Goal: Task Accomplishment & Management: Manage account settings

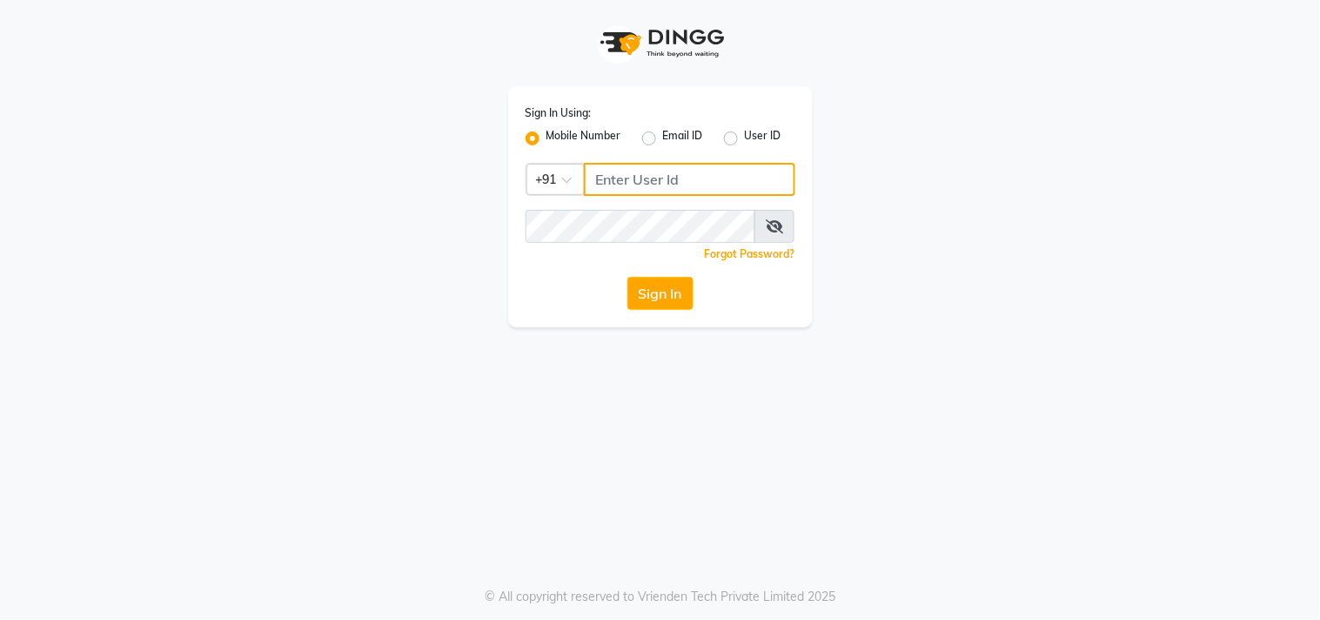
click at [646, 174] on input "Username" at bounding box center [689, 179] width 211 height 33
type input "7276216686"
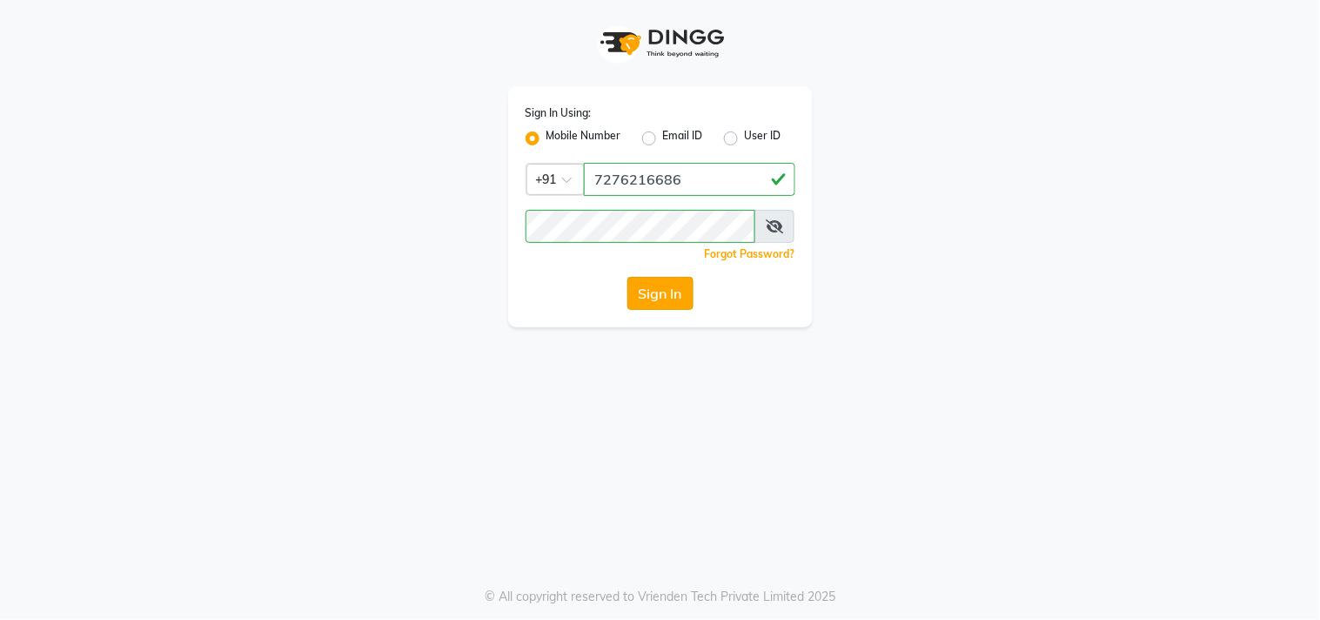
click at [650, 300] on button "Sign In" at bounding box center [660, 293] width 66 height 33
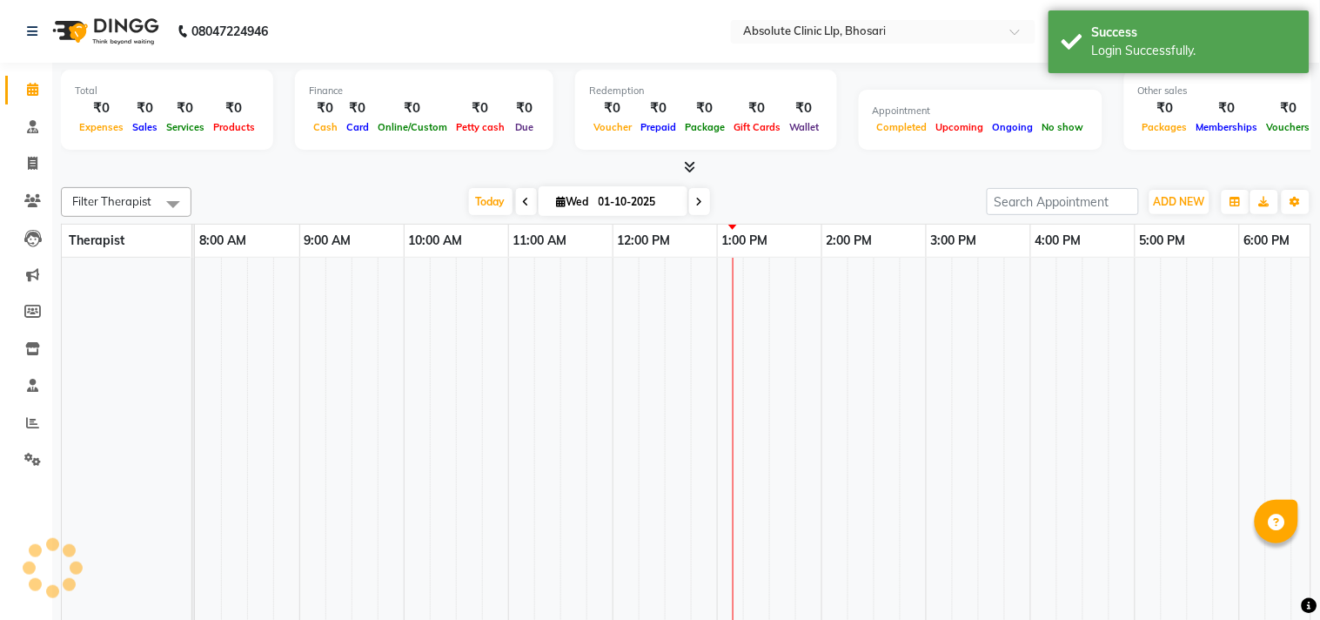
select select "en"
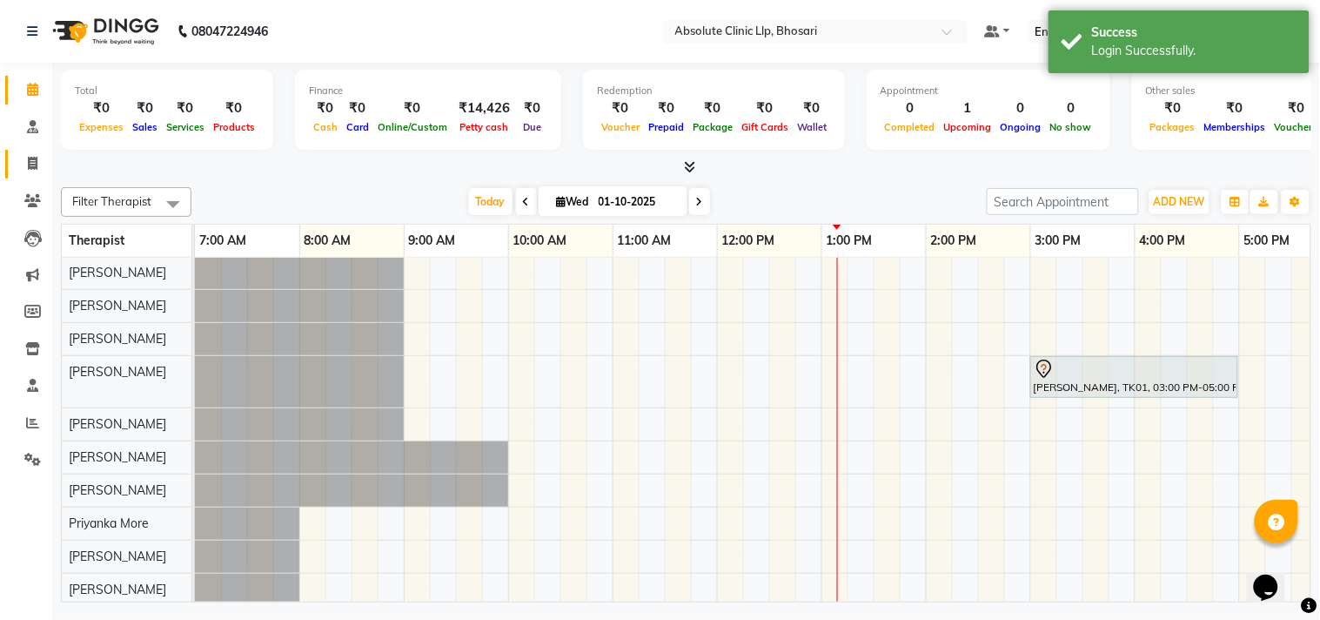
click at [36, 176] on link "Invoice" at bounding box center [26, 164] width 42 height 29
select select "4706"
select select "service"
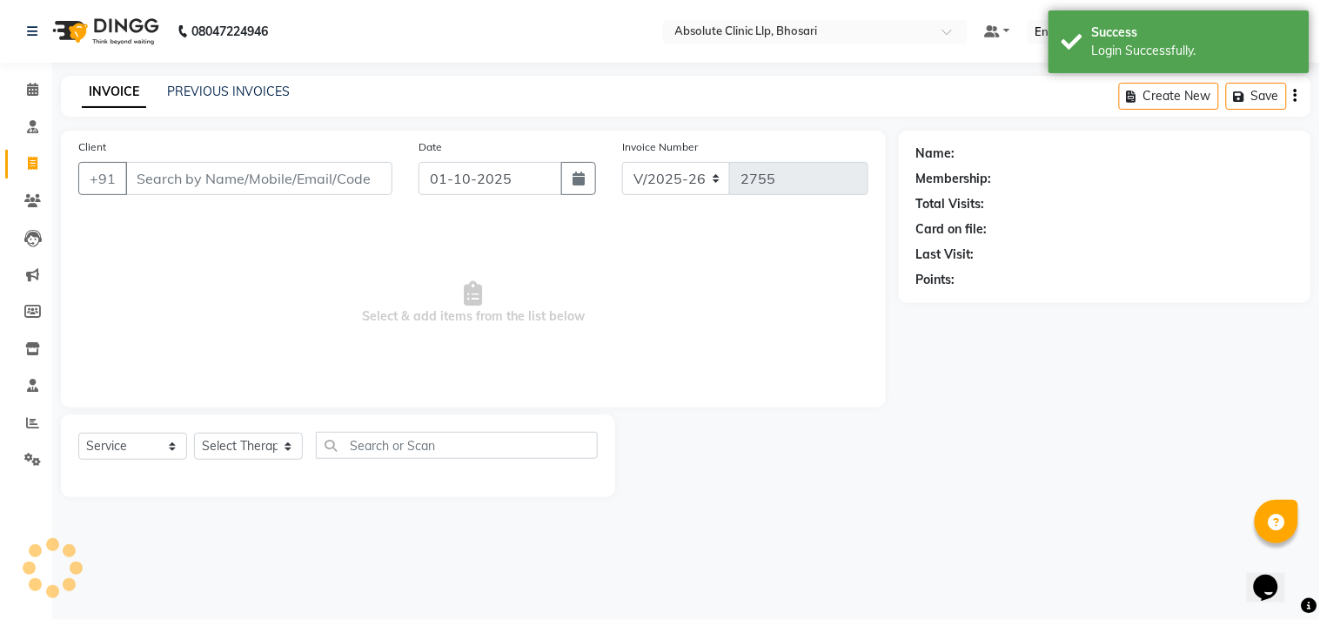
click at [276, 77] on div "INVOICE PREVIOUS INVOICES Create New Save" at bounding box center [686, 96] width 1250 height 41
click at [263, 85] on link "PREVIOUS INVOICES" at bounding box center [228, 92] width 123 height 16
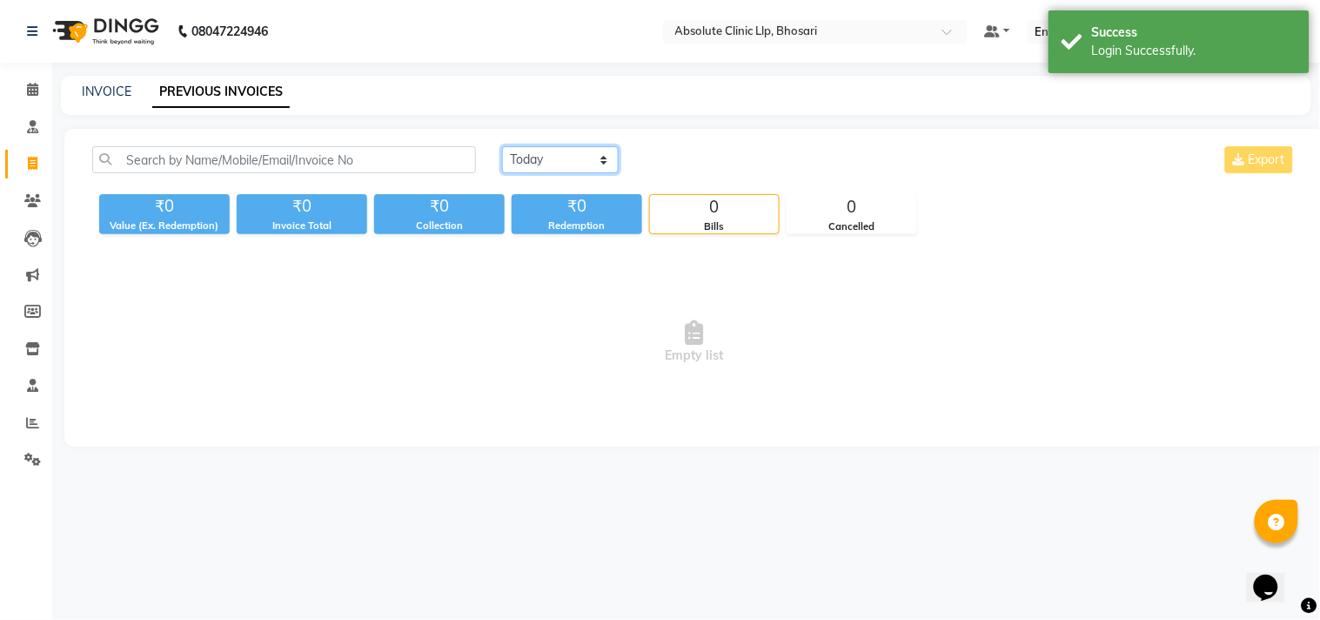
click at [540, 171] on select "[DATE] [DATE] Custom Range" at bounding box center [560, 159] width 117 height 27
click at [502, 146] on select "[DATE] [DATE] Custom Range" at bounding box center [560, 159] width 117 height 27
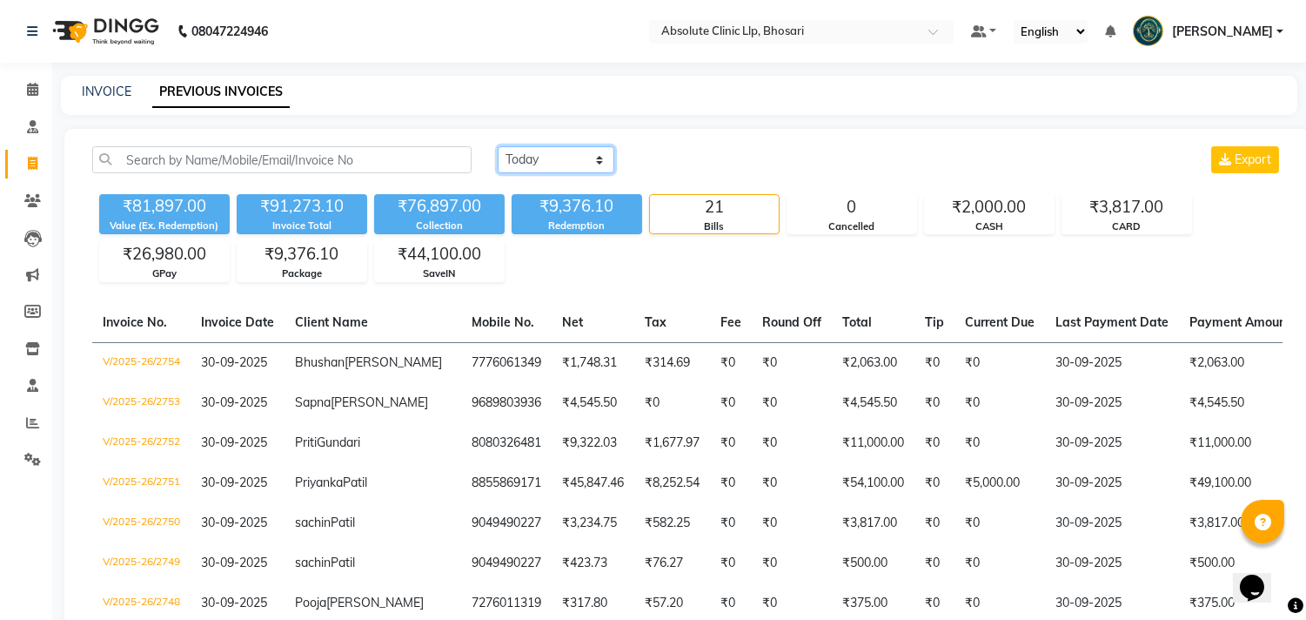
click at [570, 154] on select "[DATE] [DATE] Custom Range" at bounding box center [556, 159] width 117 height 27
select select "range"
click at [498, 146] on select "[DATE] [DATE] Custom Range" at bounding box center [556, 159] width 117 height 27
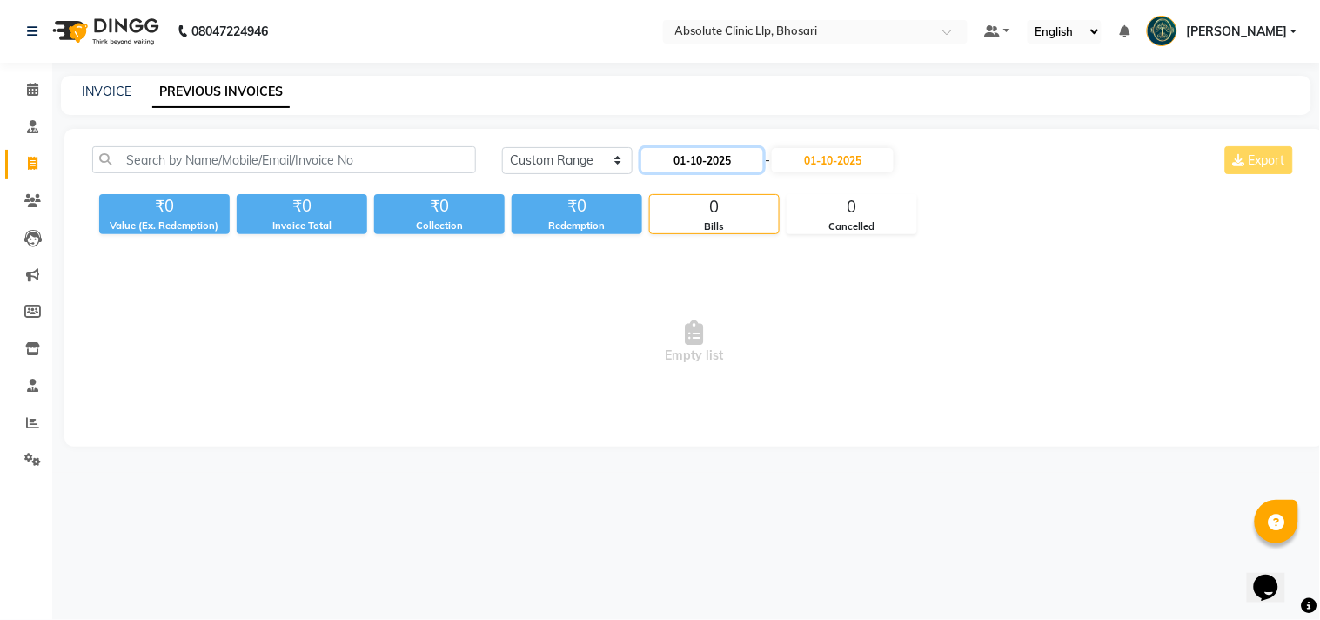
click at [750, 159] on input "01-10-2025" at bounding box center [702, 160] width 122 height 24
select select "10"
select select "2025"
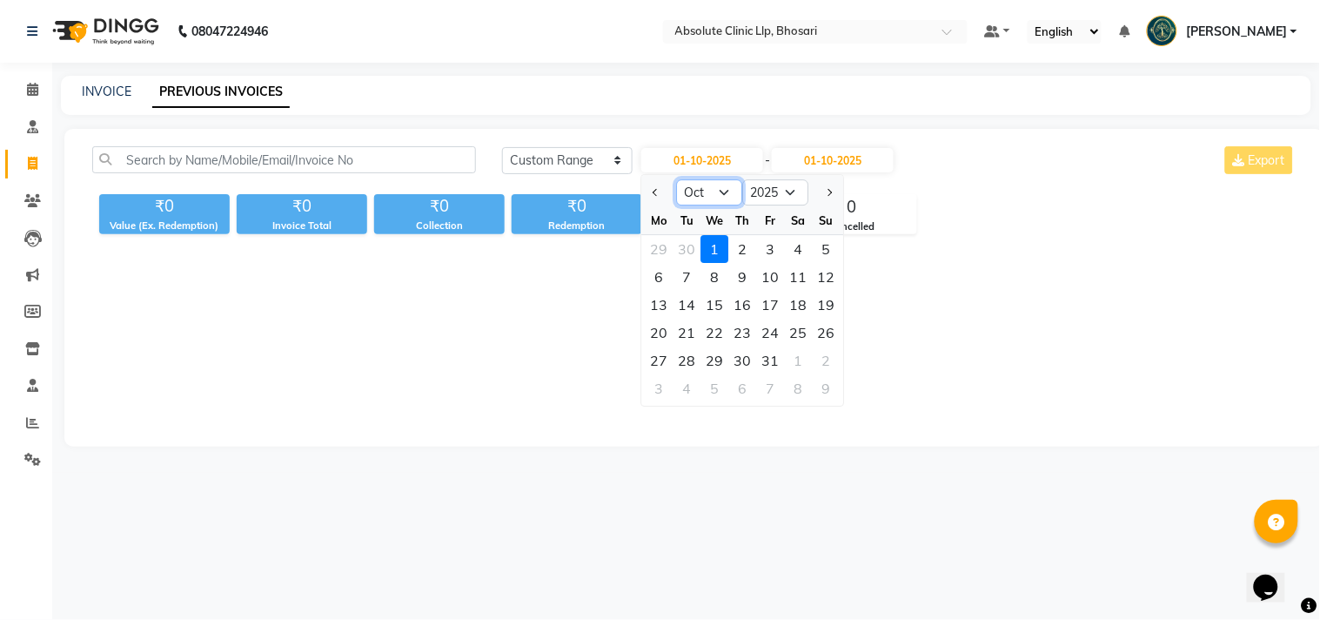
click at [712, 198] on select "Jan Feb Mar Apr May Jun Jul Aug Sep Oct Nov Dec" at bounding box center [710, 192] width 66 height 26
select select "9"
click at [677, 179] on select "Jan Feb Mar Apr May Jun Jul Aug Sep Oct Nov Dec" at bounding box center [710, 192] width 66 height 26
click at [648, 355] on div "29" at bounding box center [660, 360] width 28 height 28
type input "29-09-2025"
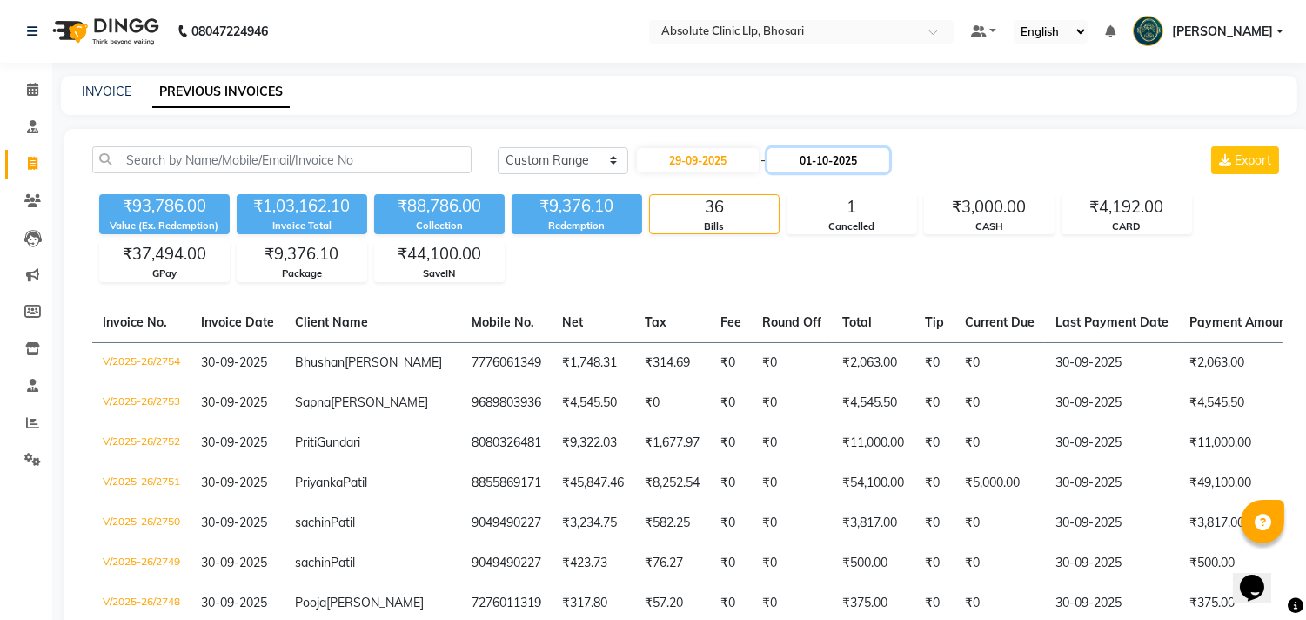
click at [851, 159] on input "01-10-2025" at bounding box center [828, 160] width 122 height 24
select select "10"
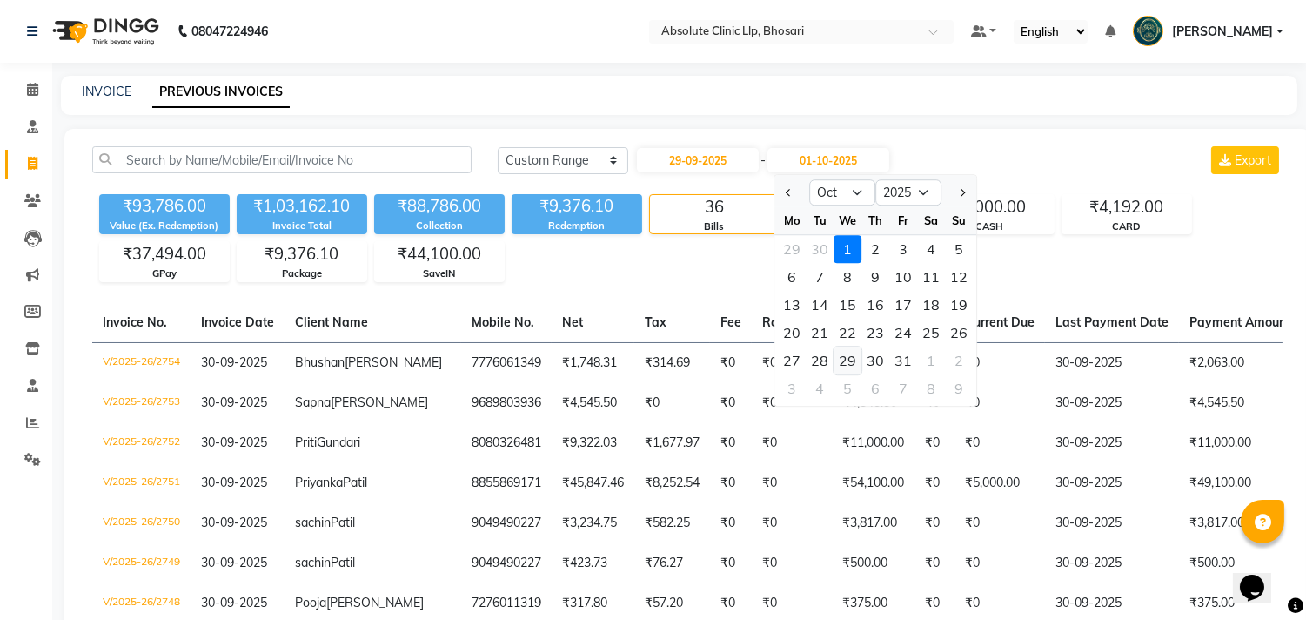
click at [847, 362] on div "29" at bounding box center [848, 360] width 28 height 28
type input "29-10-2025"
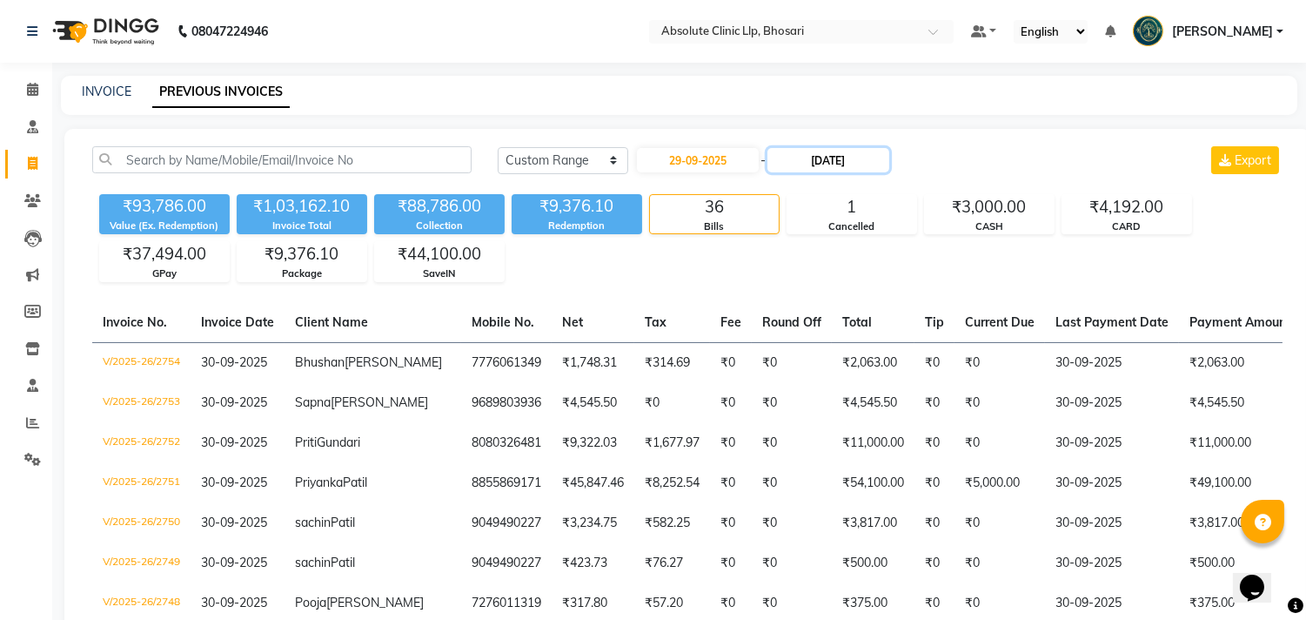
click at [882, 167] on input "29-10-2025" at bounding box center [828, 160] width 122 height 24
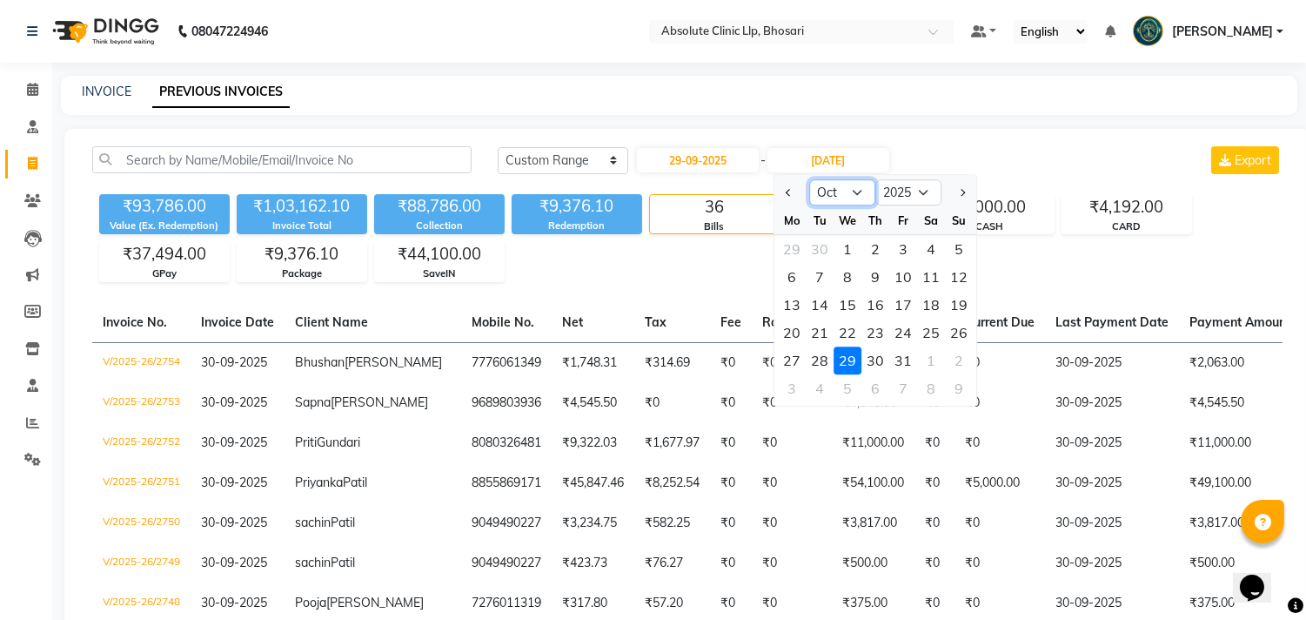
click at [856, 186] on select "Sep Oct Nov Dec" at bounding box center [842, 192] width 66 height 26
select select "9"
click at [809, 179] on select "Sep Oct Nov Dec" at bounding box center [842, 192] width 66 height 26
click at [794, 202] on div at bounding box center [791, 192] width 35 height 28
click at [794, 354] on div "29" at bounding box center [792, 360] width 28 height 28
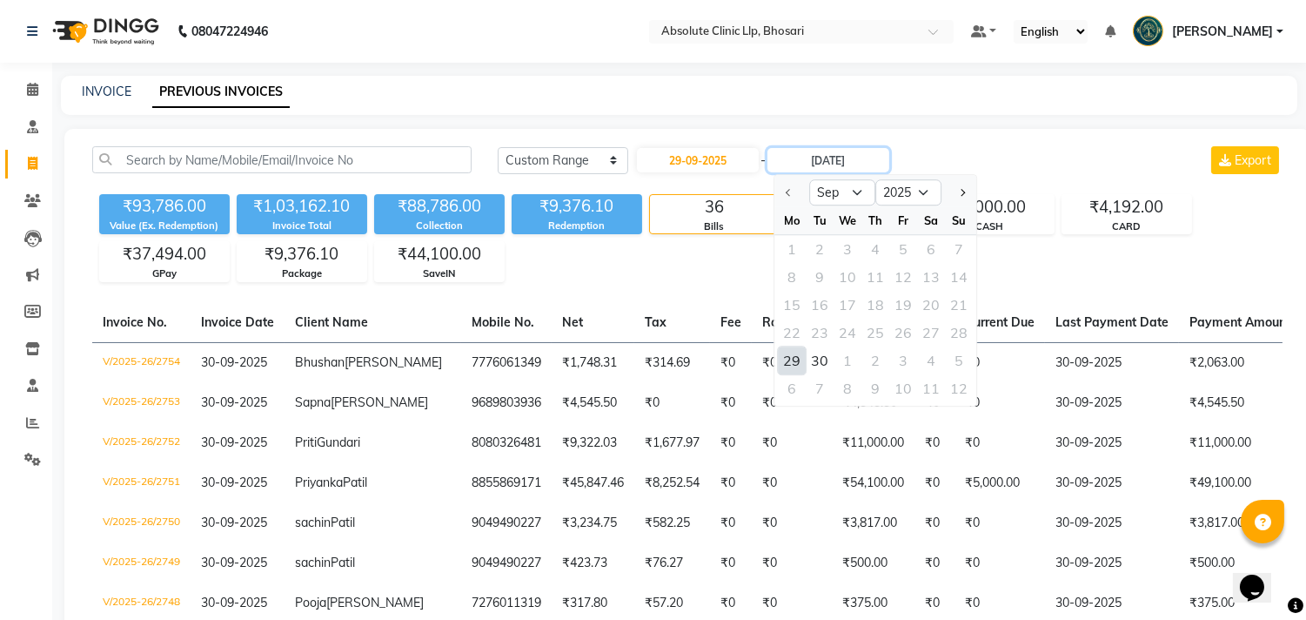
type input "29-09-2025"
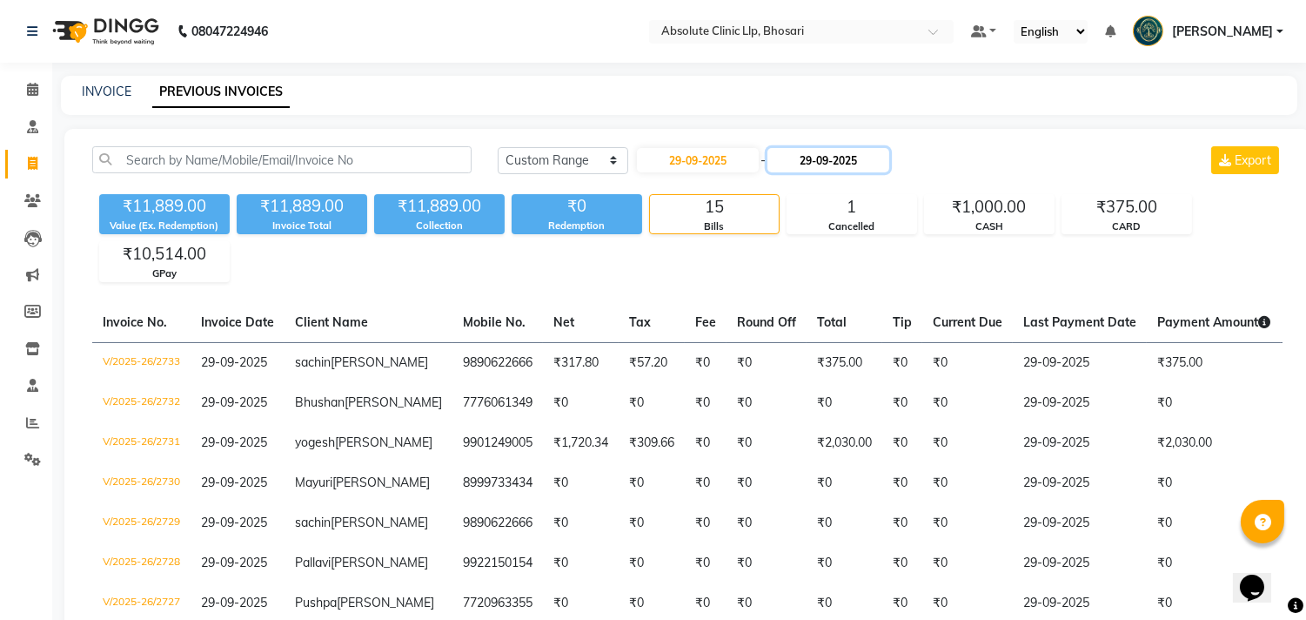
click at [773, 165] on input "29-09-2025" at bounding box center [828, 160] width 122 height 24
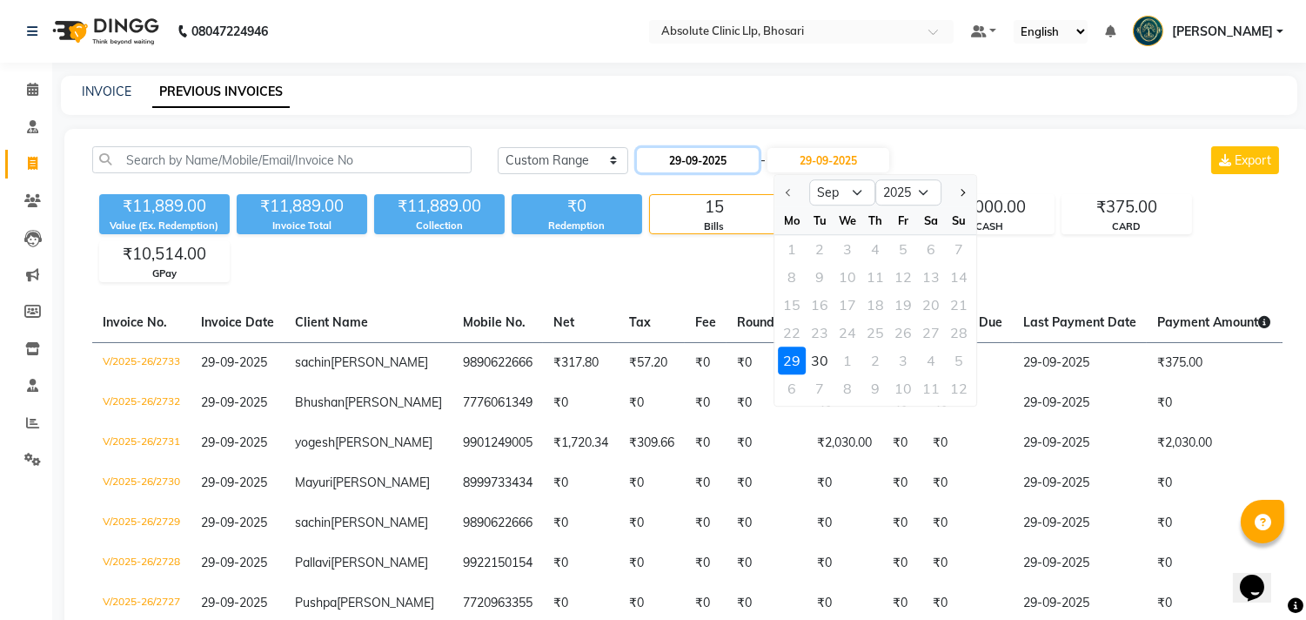
click at [755, 158] on input "29-09-2025" at bounding box center [698, 160] width 122 height 24
select select "9"
select select "2025"
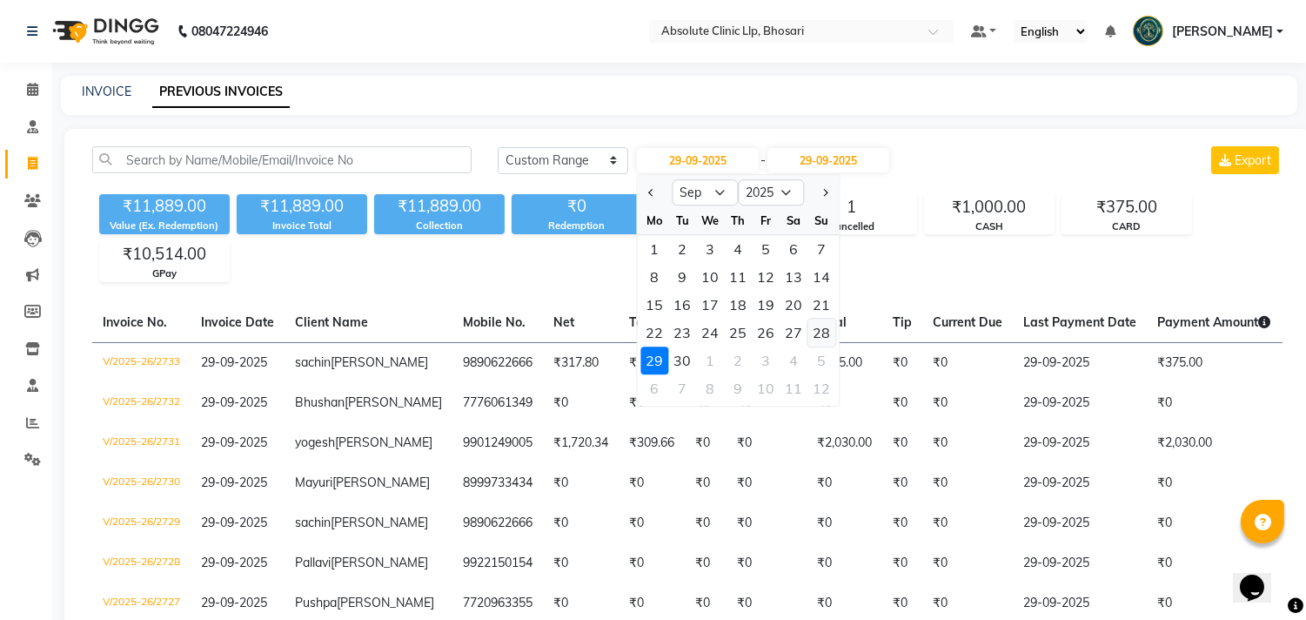
click at [814, 338] on div "28" at bounding box center [821, 332] width 28 height 28
type input "28-09-2025"
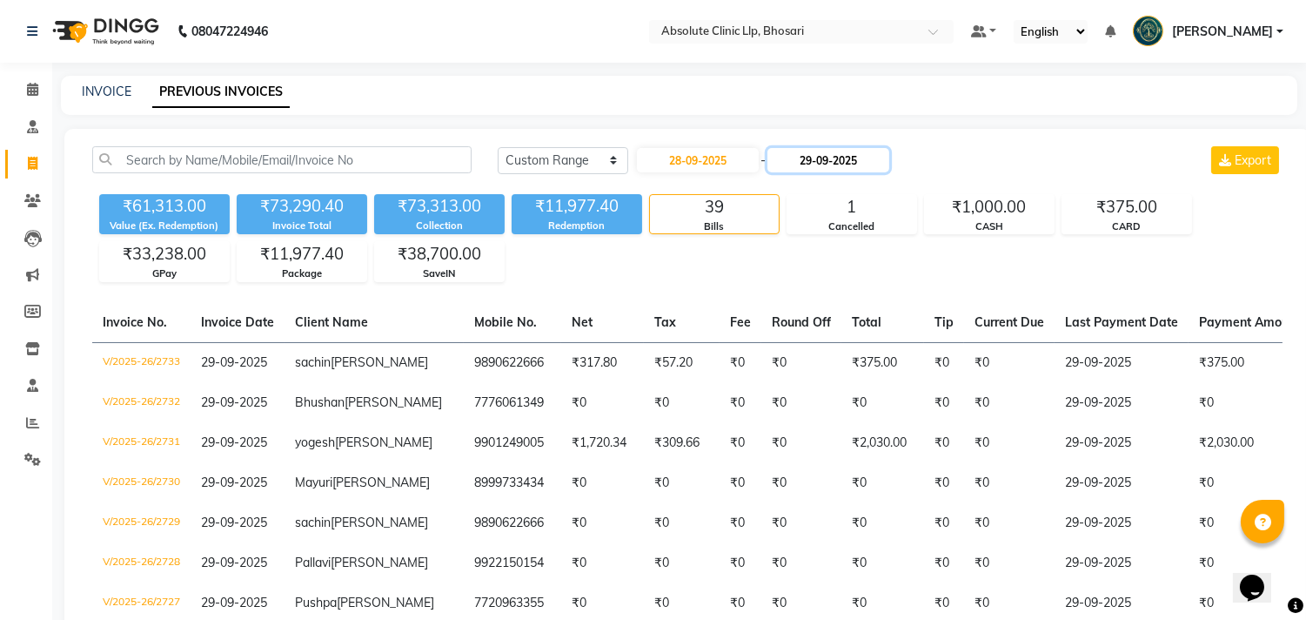
click at [887, 168] on input "29-09-2025" at bounding box center [828, 160] width 122 height 24
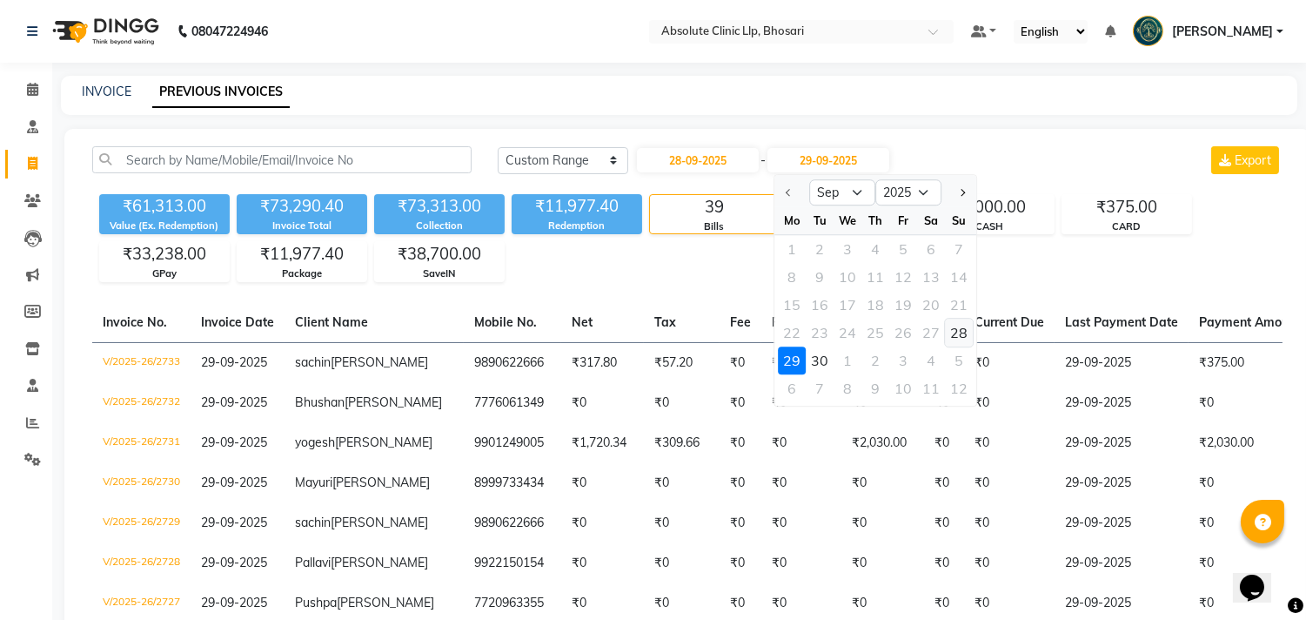
click at [961, 332] on div "28" at bounding box center [959, 332] width 28 height 28
type input "28-09-2025"
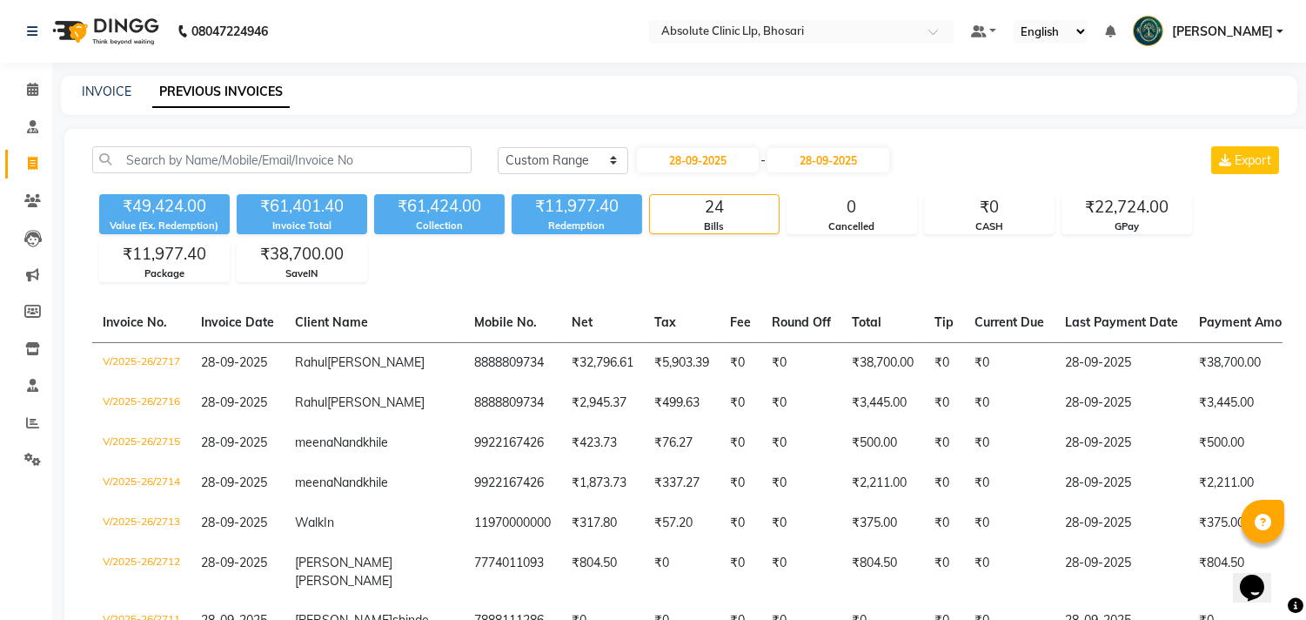
click at [993, 155] on div "Today Yesterday Custom Range 28-09-2025 - 28-09-2025 Export" at bounding box center [890, 160] width 785 height 28
click at [738, 158] on input "28-09-2025" at bounding box center [698, 160] width 122 height 24
select select "9"
select select "2025"
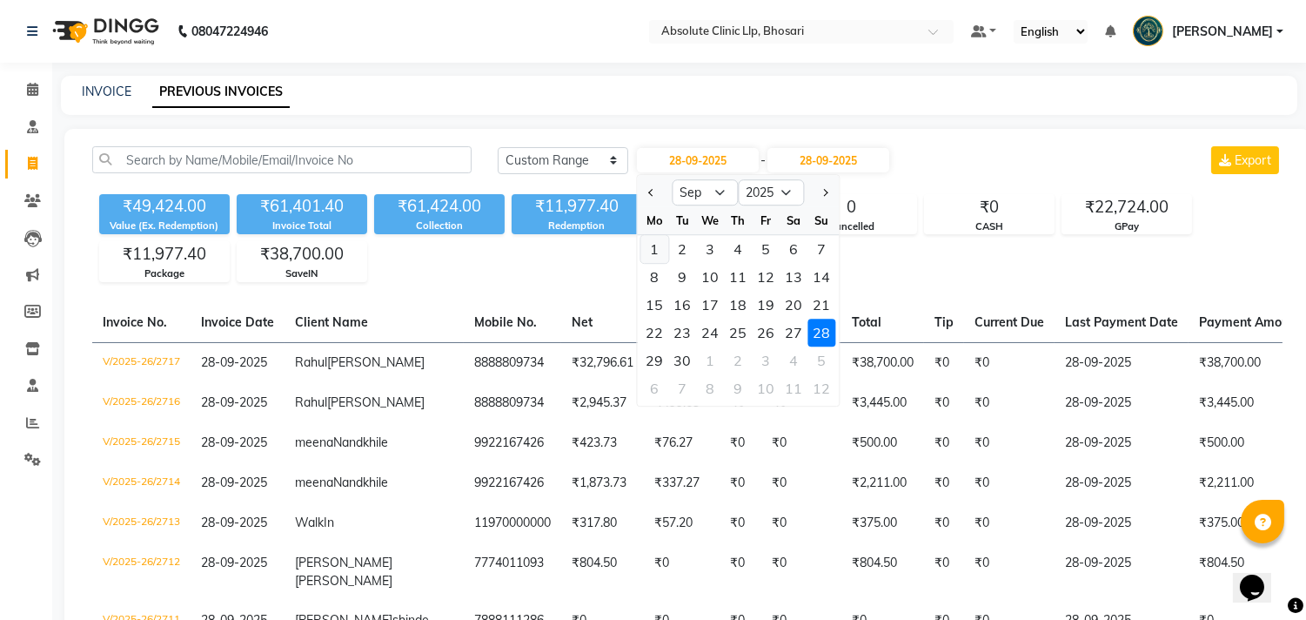
click at [650, 246] on div "1" at bounding box center [654, 249] width 28 height 28
type input "01-09-2025"
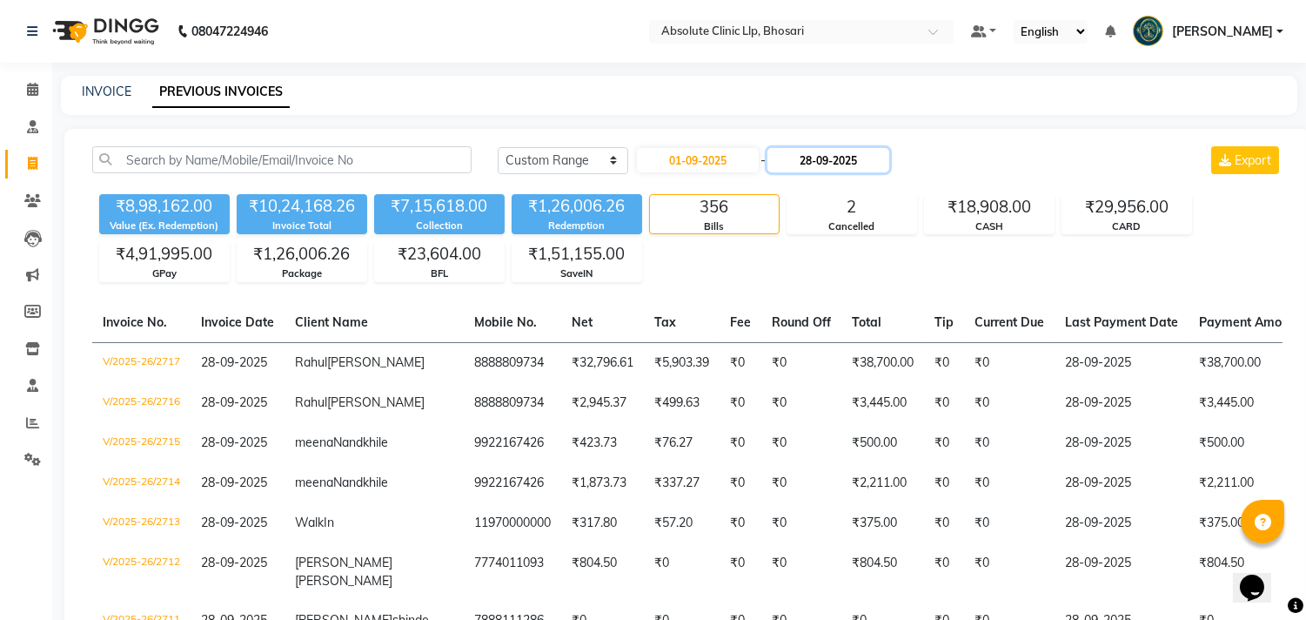
click at [884, 157] on input "28-09-2025" at bounding box center [828, 160] width 122 height 24
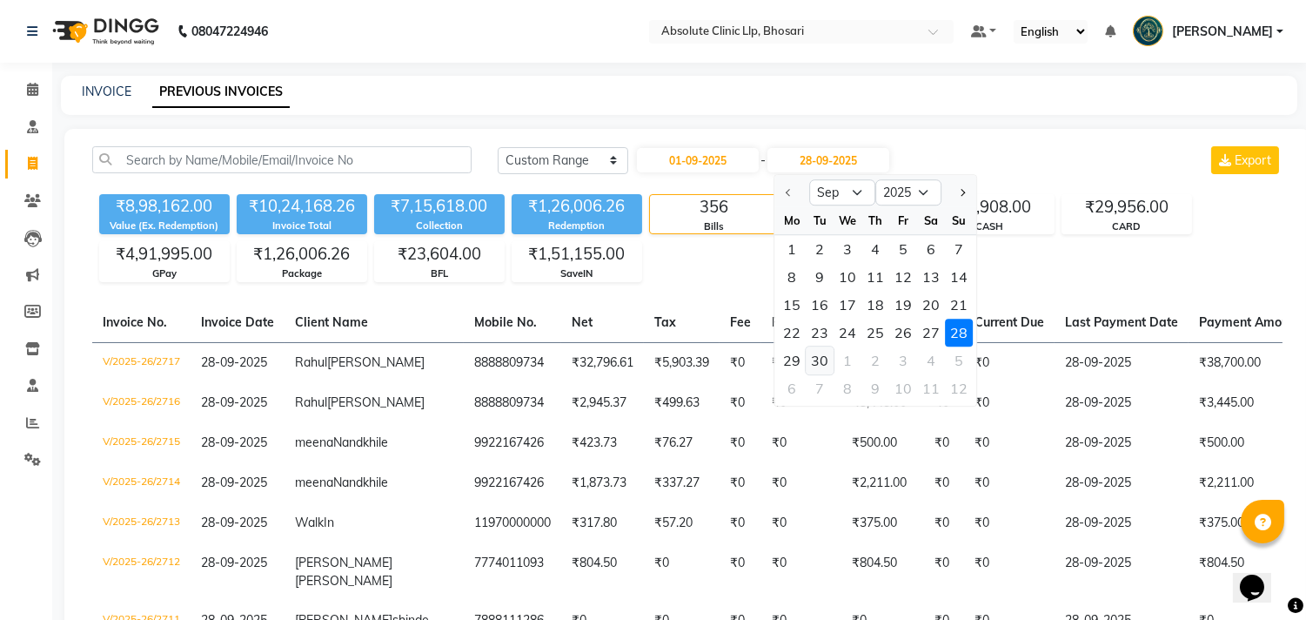
click at [820, 352] on div "30" at bounding box center [820, 360] width 28 height 28
type input "30-09-2025"
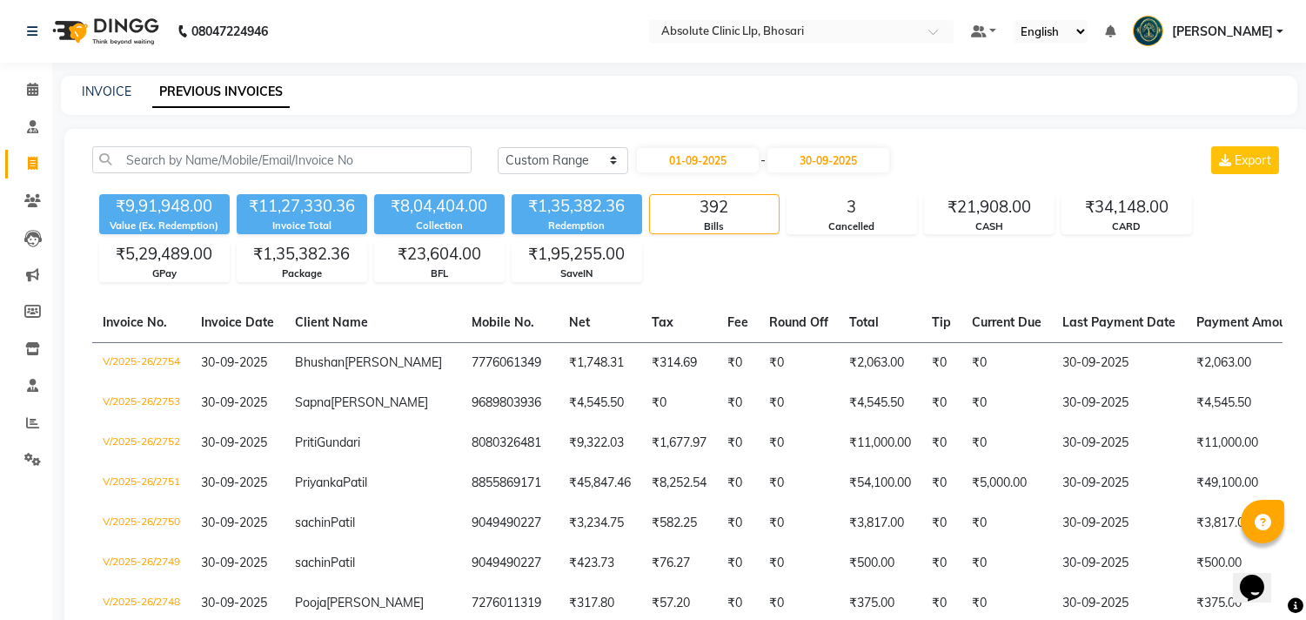
click at [772, 248] on div "₹9,91,948.00 Value (Ex. Redemption) ₹11,27,330.36 Invoice Total ₹8,04,404.00 Co…" at bounding box center [687, 234] width 1190 height 95
click at [139, 30] on img at bounding box center [103, 31] width 119 height 49
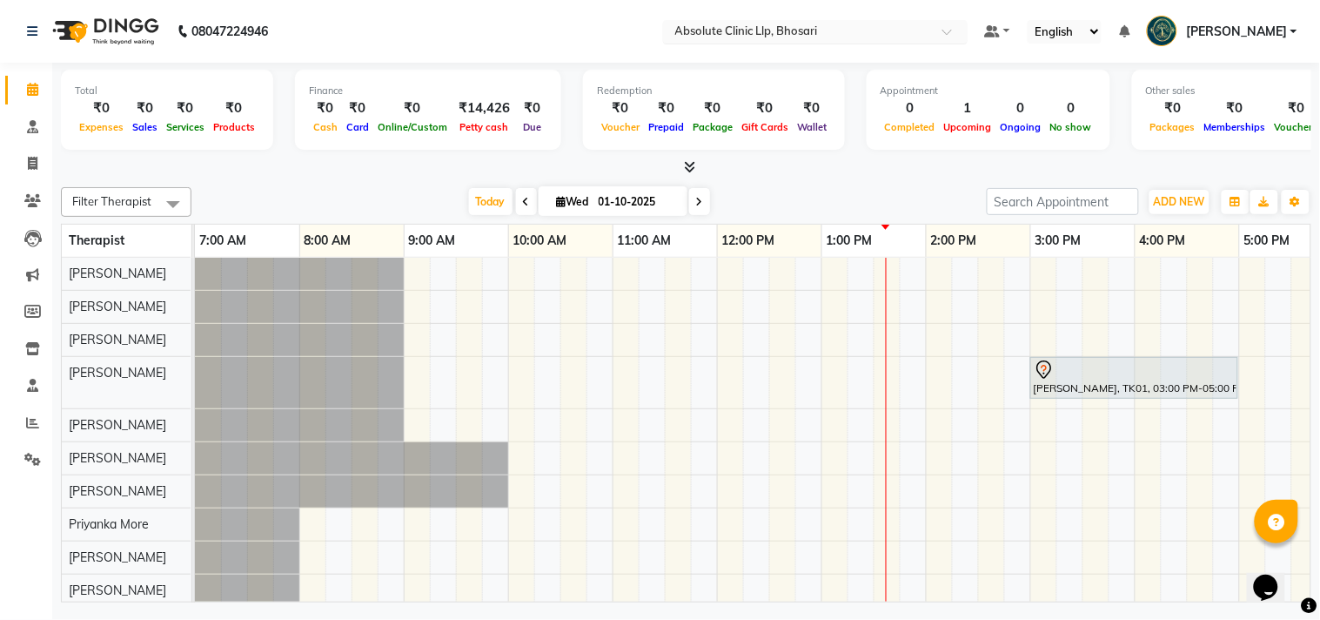
click at [783, 33] on input "text" at bounding box center [798, 32] width 252 height 17
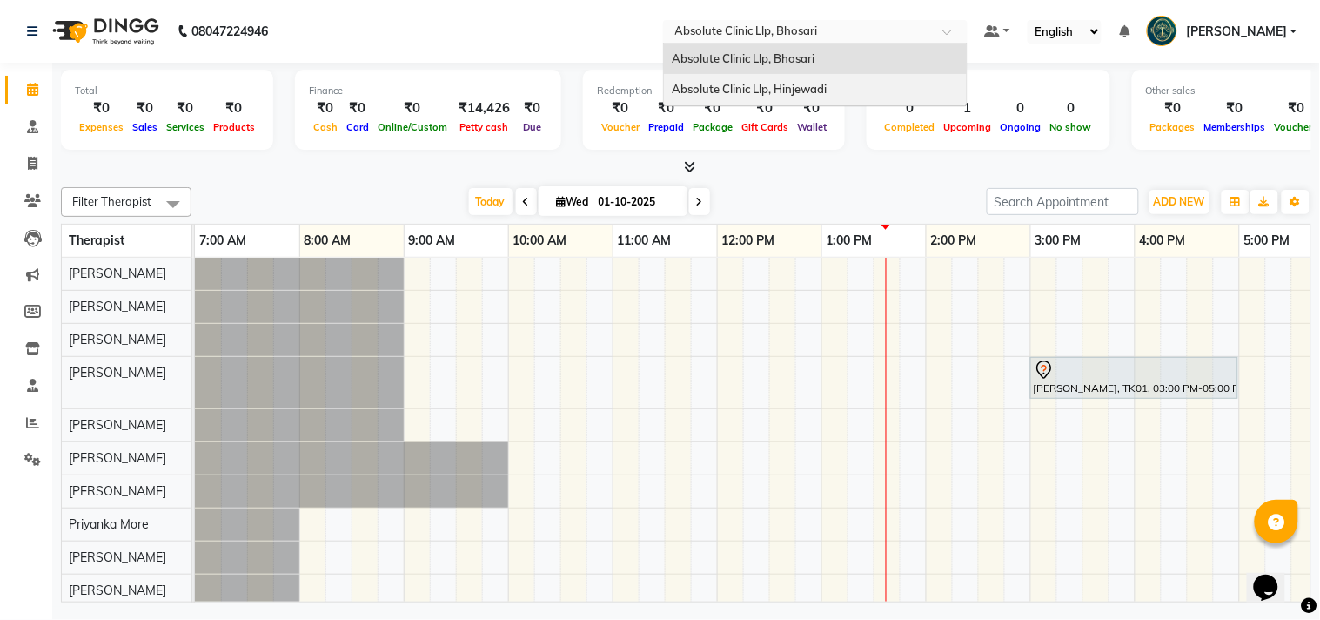
click at [776, 87] on span "Absolute Clinic Llp, Hinjewadi" at bounding box center [750, 89] width 155 height 14
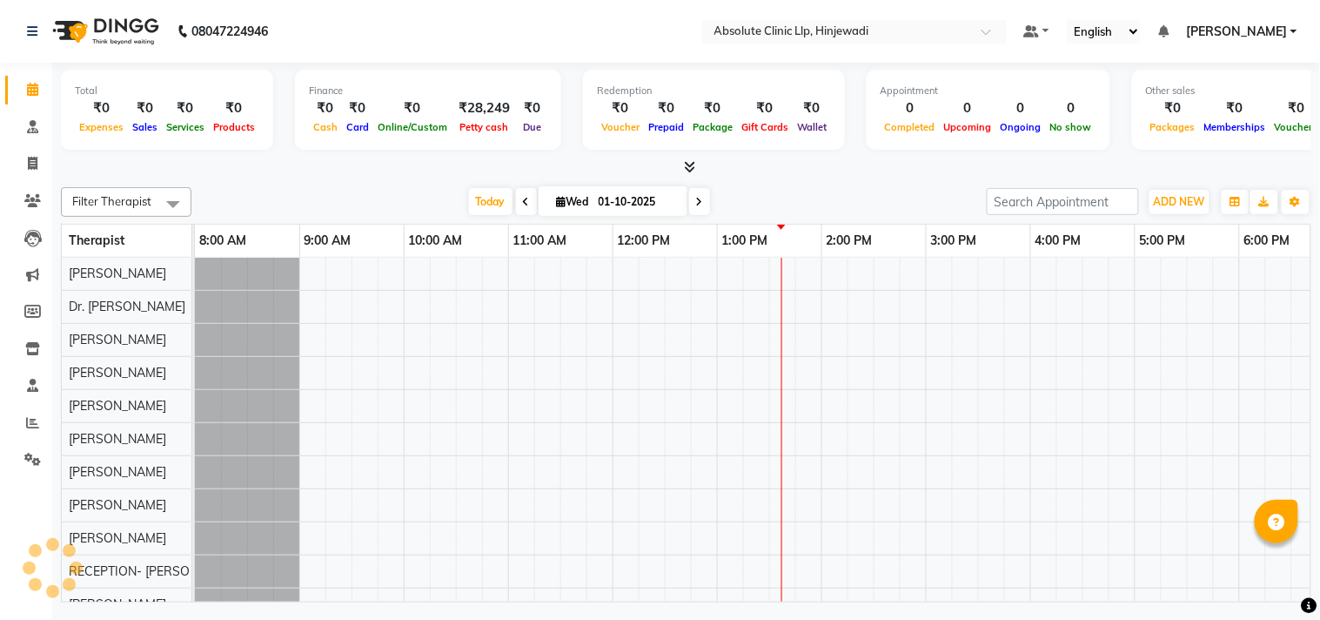
scroll to position [23, 0]
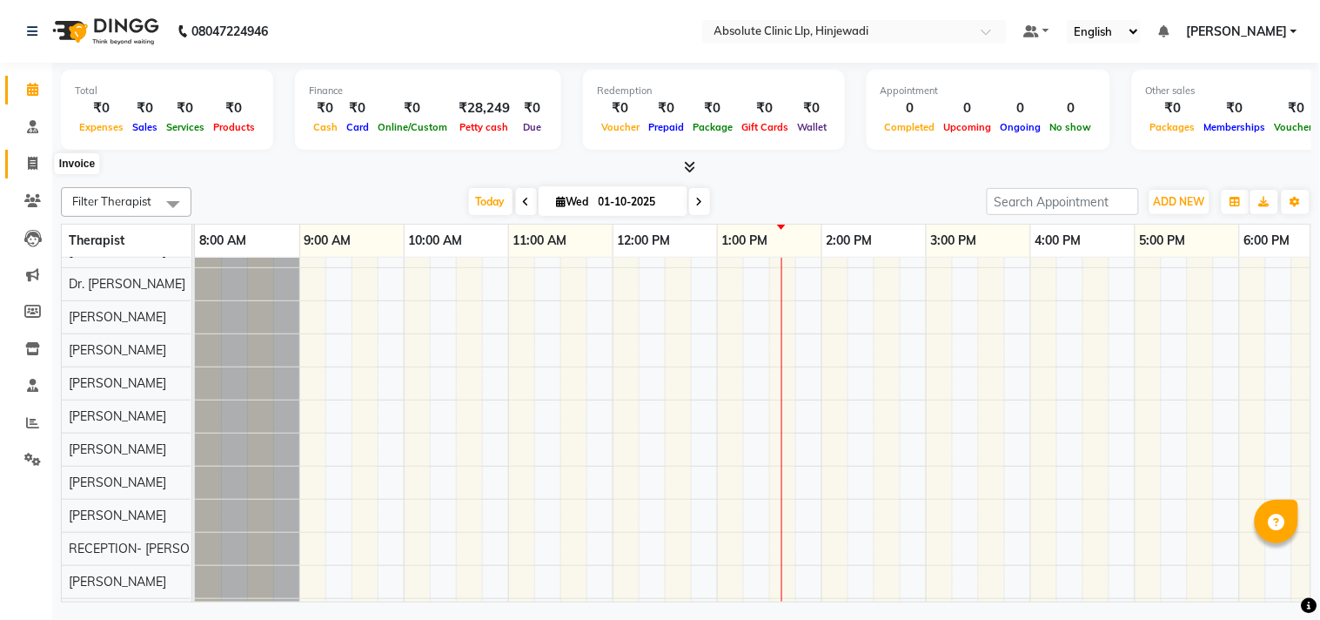
click at [30, 163] on icon at bounding box center [33, 163] width 10 height 13
select select "5113"
select select "service"
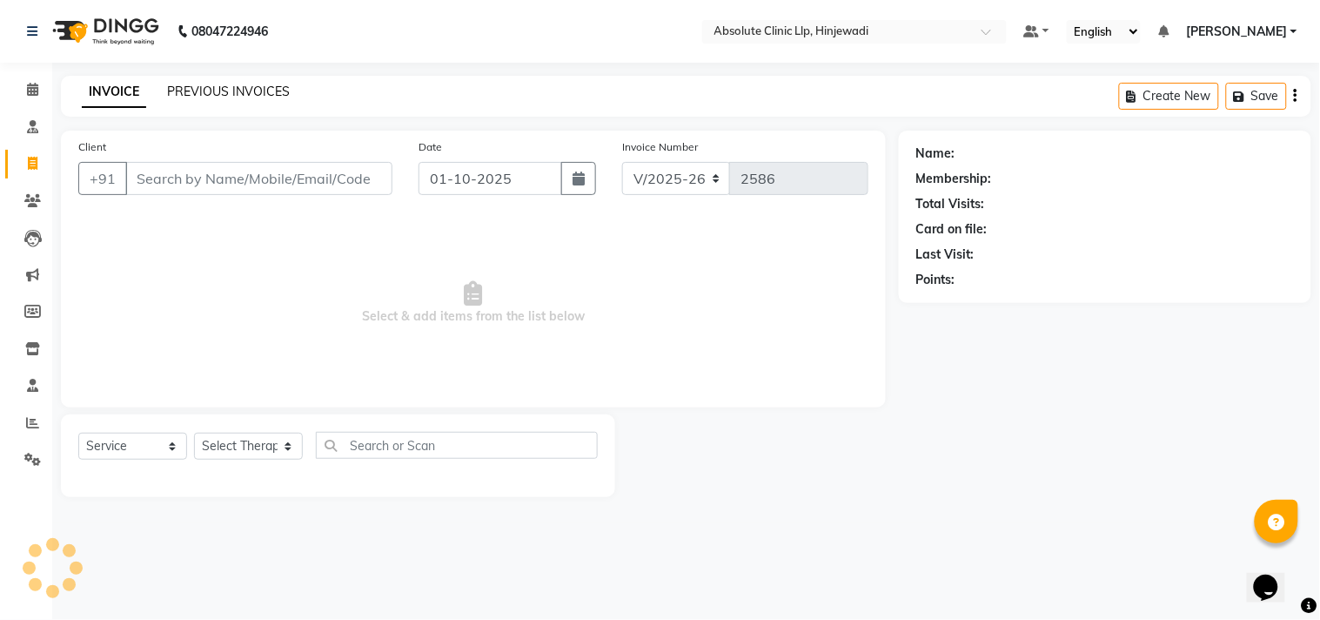
click at [223, 91] on link "PREVIOUS INVOICES" at bounding box center [228, 92] width 123 height 16
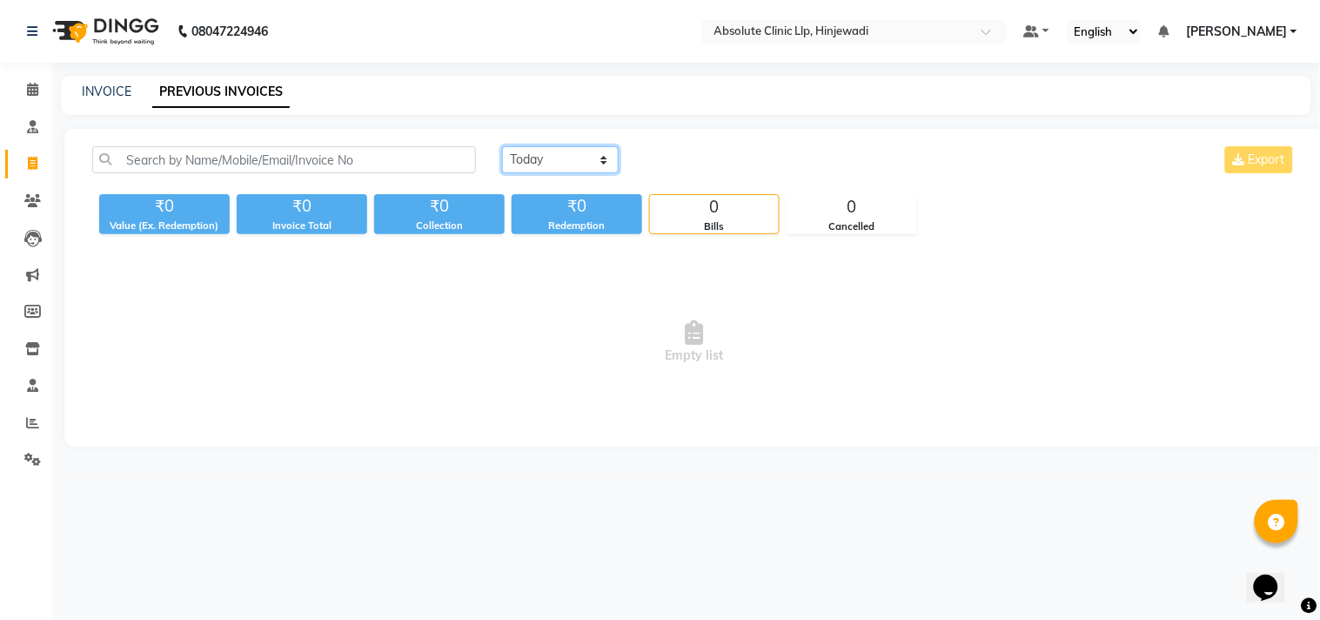
click at [575, 162] on select "[DATE] [DATE] Custom Range" at bounding box center [560, 159] width 117 height 27
select select "[DATE]"
click at [502, 146] on select "[DATE] [DATE] Custom Range" at bounding box center [560, 159] width 117 height 27
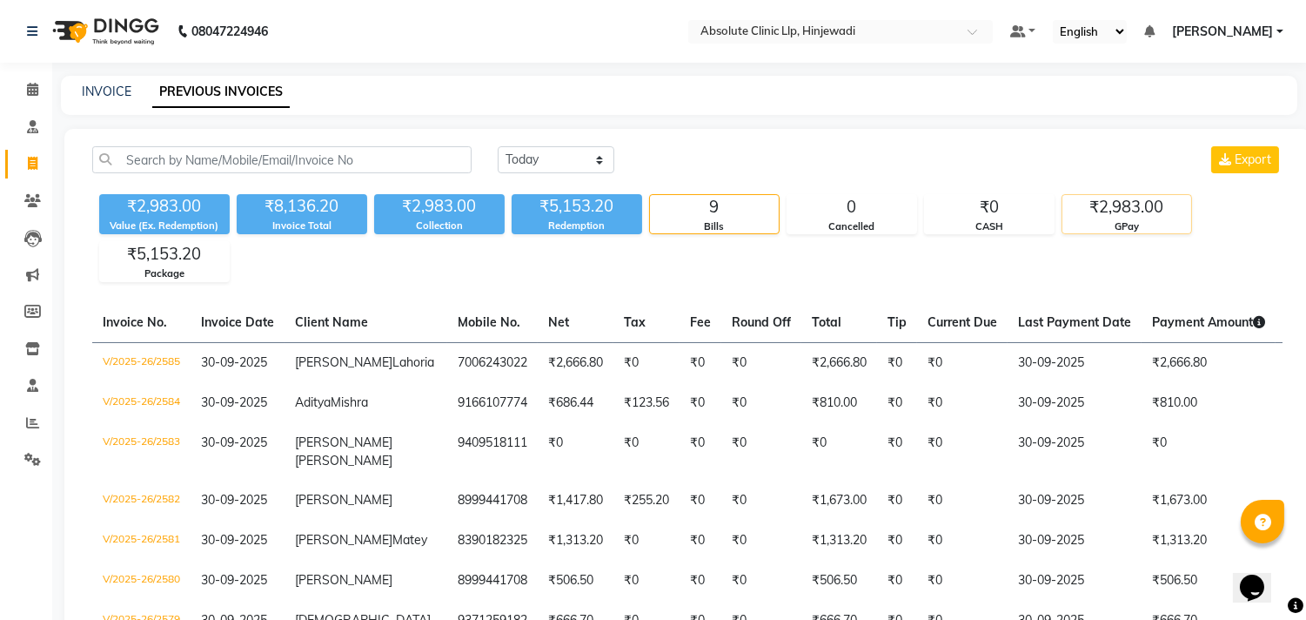
click at [1102, 207] on div "₹2,983.00" at bounding box center [1126, 207] width 129 height 24
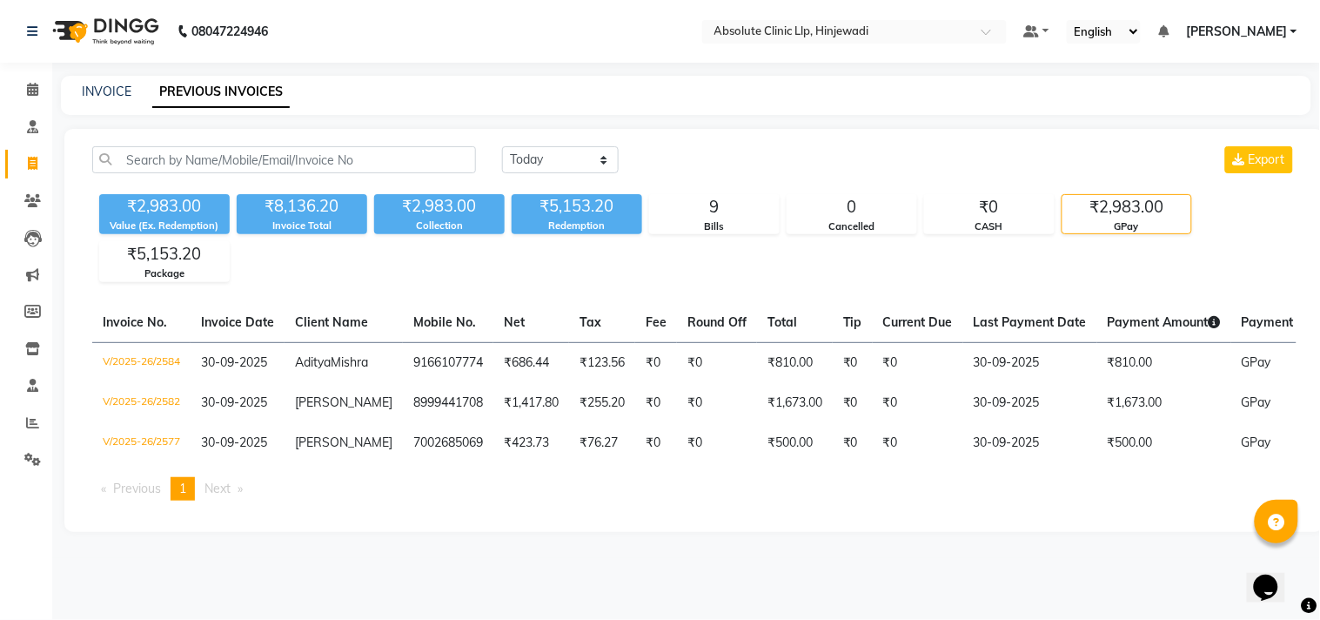
click at [131, 23] on img at bounding box center [103, 31] width 119 height 49
